Goal: Entertainment & Leisure: Consume media (video, audio)

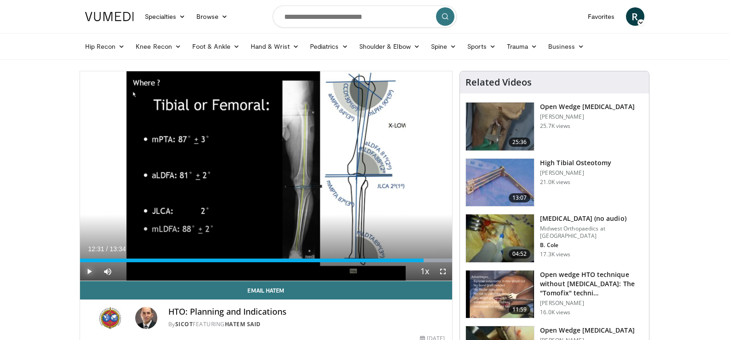
click at [86, 272] on span "Video Player" at bounding box center [89, 271] width 18 height 18
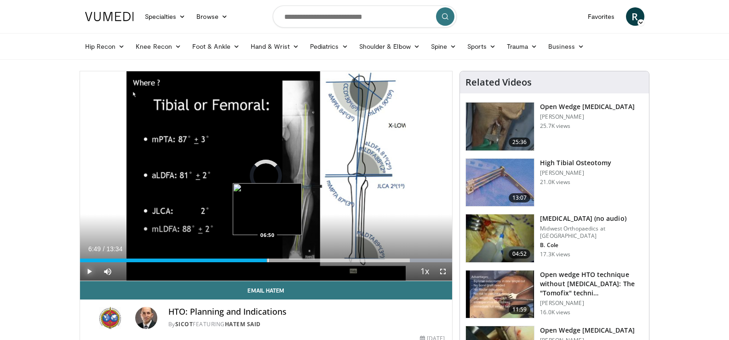
click at [268, 258] on div "Progress Bar" at bounding box center [268, 260] width 1 height 4
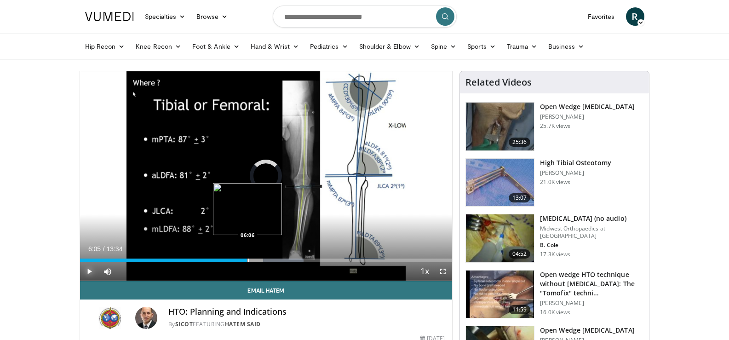
click at [248, 259] on div "Progress Bar" at bounding box center [248, 260] width 1 height 4
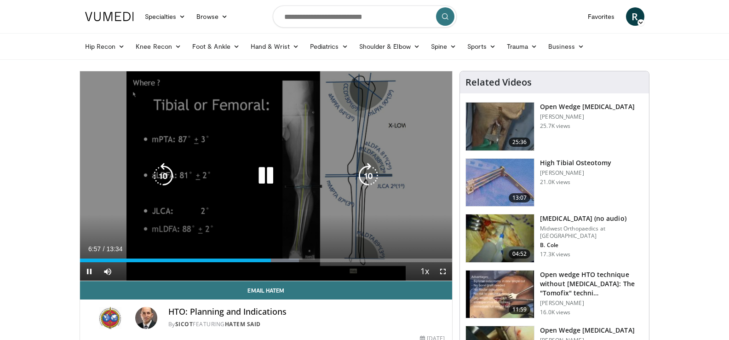
click at [260, 177] on icon "Video Player" at bounding box center [266, 176] width 26 height 26
click at [266, 177] on icon "Video Player" at bounding box center [266, 176] width 26 height 26
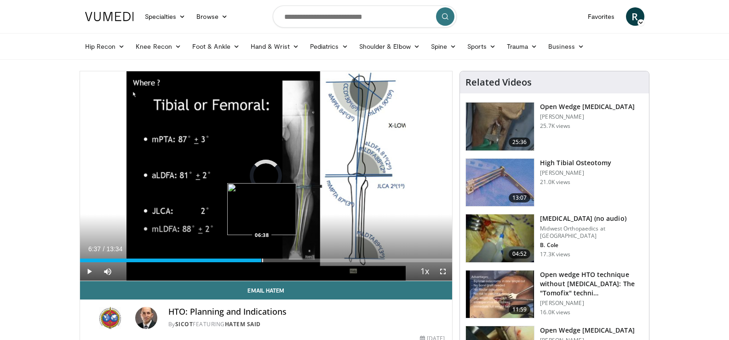
click at [262, 262] on div "Progress Bar" at bounding box center [262, 260] width 1 height 4
click at [91, 273] on span "Video Player" at bounding box center [89, 271] width 18 height 18
click at [510, 228] on img at bounding box center [500, 238] width 68 height 48
click at [503, 125] on img at bounding box center [500, 127] width 68 height 48
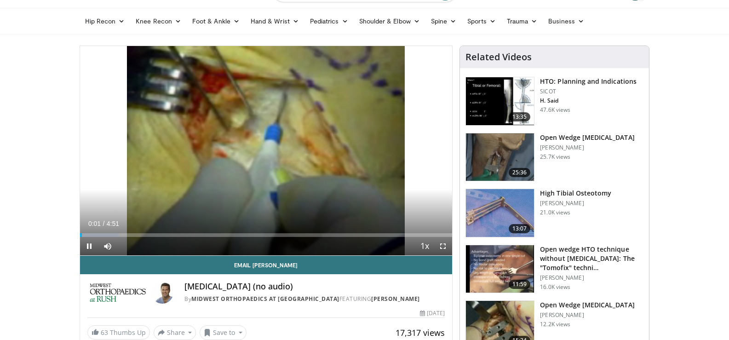
scroll to position [46, 0]
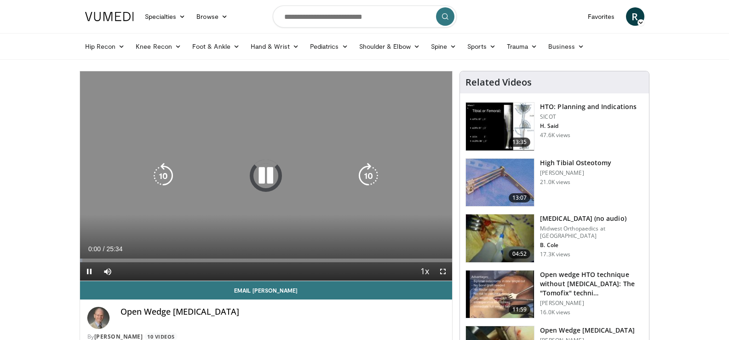
click at [268, 180] on icon "Video Player" at bounding box center [266, 176] width 26 height 26
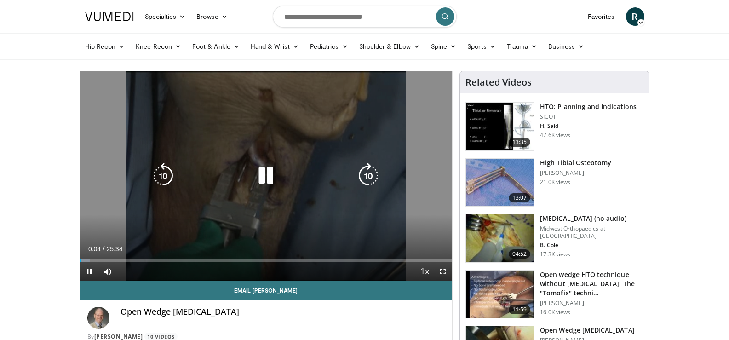
click at [268, 181] on icon "Video Player" at bounding box center [266, 176] width 26 height 26
click at [265, 183] on icon "Video Player" at bounding box center [266, 176] width 26 height 26
